Goal: Check status

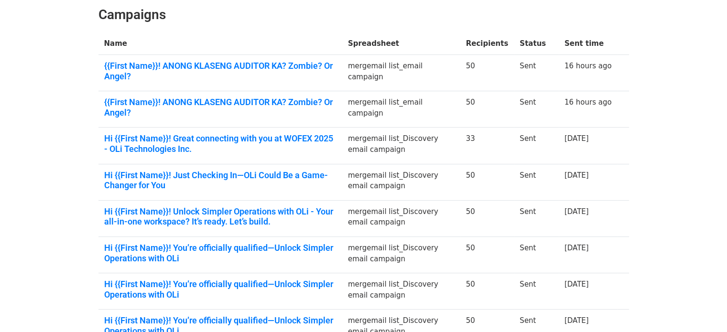
scroll to position [143, 0]
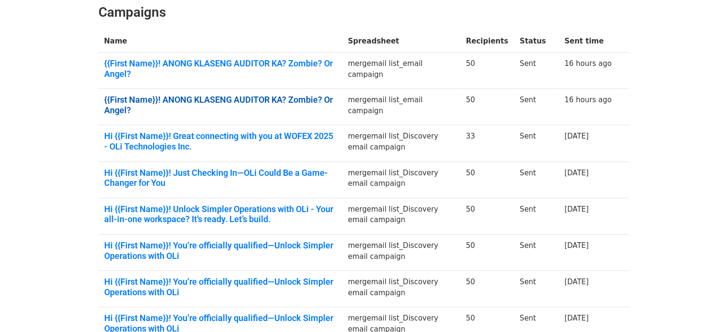
click at [272, 95] on link "{{First Name}}! ANONG KLASENG AUDITOR KA? Zombie? Or Angel?" at bounding box center [220, 105] width 232 height 21
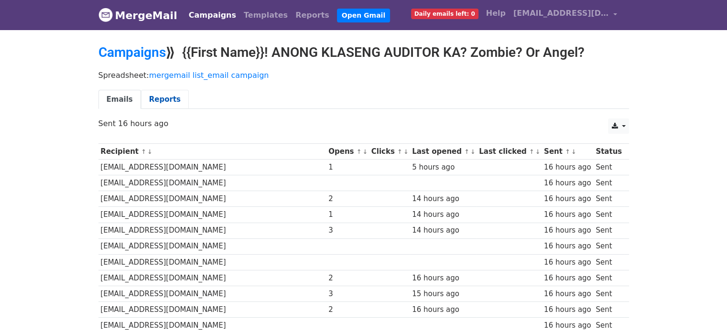
click at [161, 101] on link "Reports" at bounding box center [165, 100] width 48 height 20
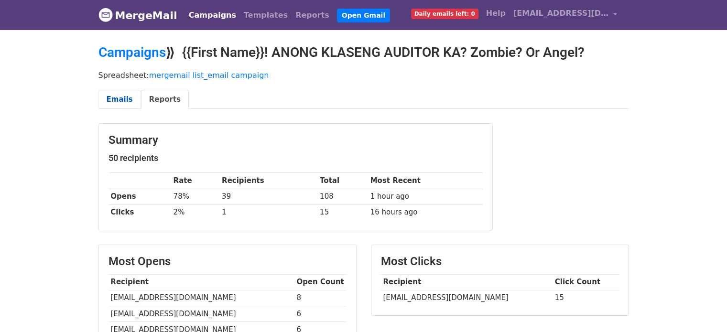
click at [119, 97] on link "Emails" at bounding box center [119, 100] width 43 height 20
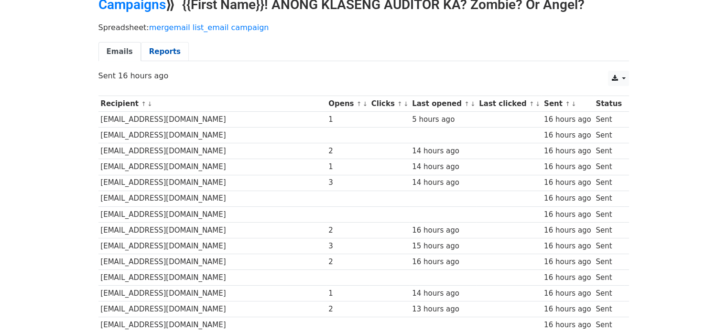
click at [161, 52] on link "Reports" at bounding box center [165, 52] width 48 height 20
